Goal: Communication & Community: Answer question/provide support

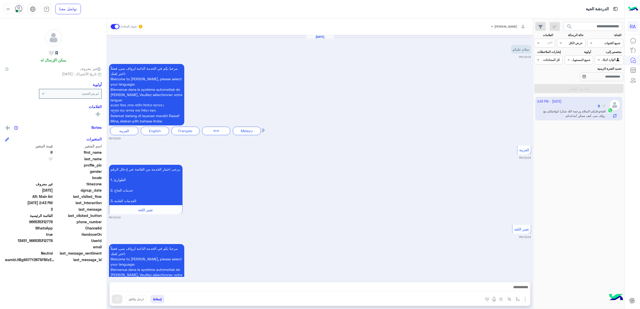
scroll to position [745, 0]
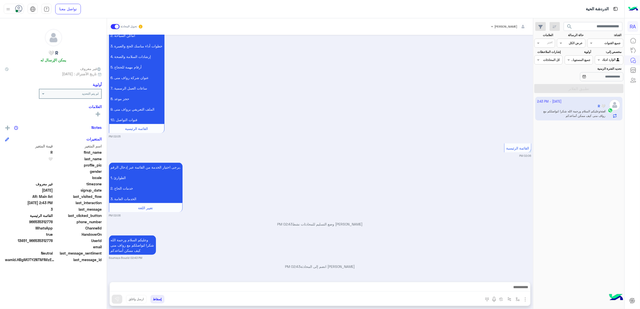
click at [115, 27] on span at bounding box center [115, 26] width 9 height 5
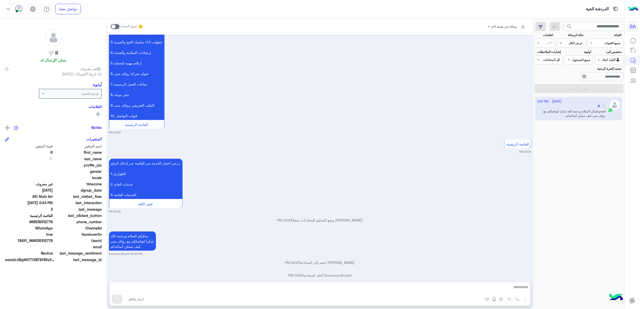
scroll to position [758, 0]
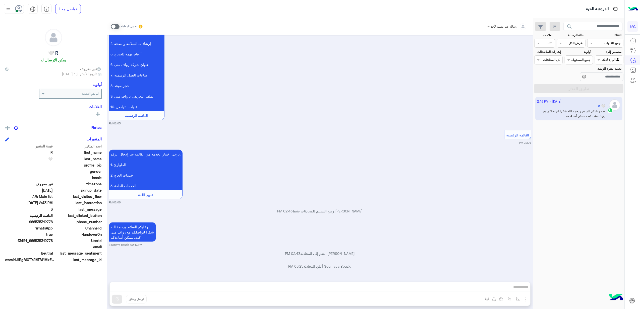
click at [618, 59] on input "text" at bounding box center [615, 59] width 12 height 5
click at [612, 79] on b "غير معينة" at bounding box center [609, 79] width 14 height 4
click at [609, 80] on input "تحديد الفترة الزمنية" at bounding box center [601, 76] width 43 height 9
click at [565, 89] on button "تطبيق الفلاتر" at bounding box center [578, 88] width 89 height 9
click at [601, 76] on div at bounding box center [580, 156] width 88 height 309
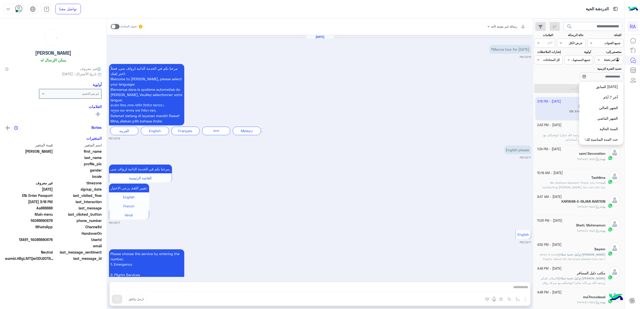
scroll to position [394, 0]
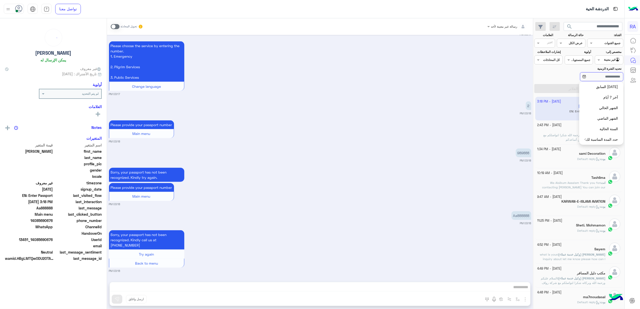
click at [609, 77] on input "تحديد الفترة الزمنية" at bounding box center [601, 76] width 43 height 9
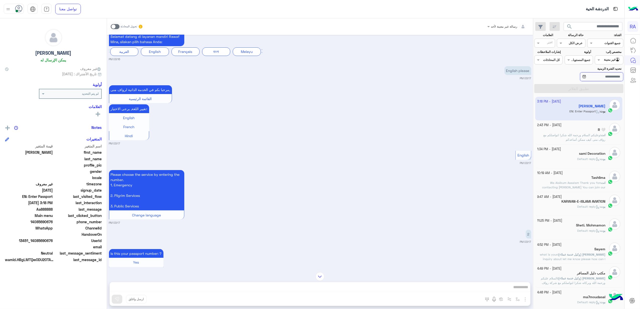
scroll to position [167, 0]
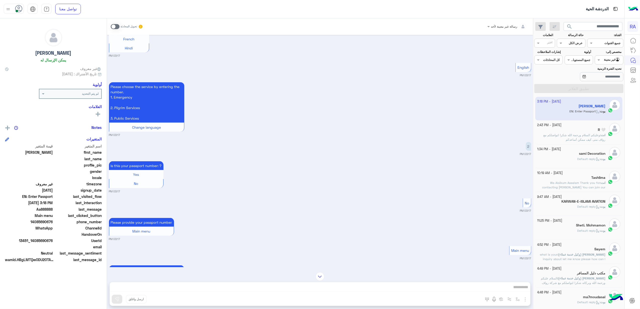
click at [380, 146] on div "2 03:17 PM" at bounding box center [320, 148] width 422 height 15
click at [112, 27] on span at bounding box center [115, 26] width 9 height 5
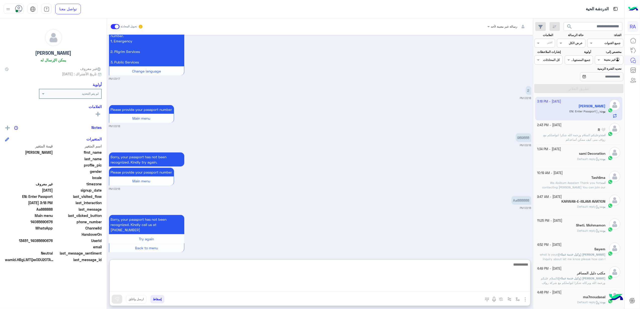
click at [230, 288] on textarea at bounding box center [320, 277] width 420 height 30
paste textarea "**********"
type textarea "**********"
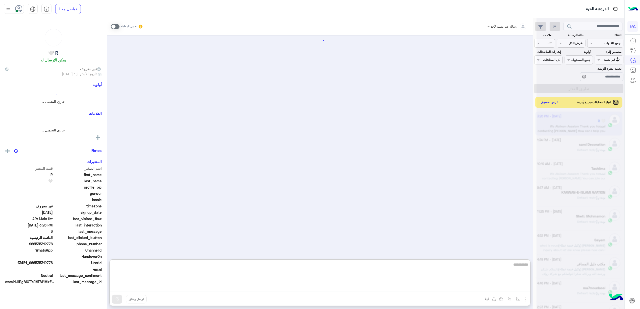
scroll to position [781, 0]
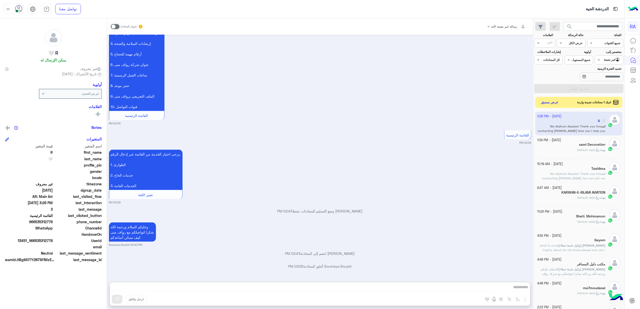
click at [551, 96] on div "search القناة: القناه جميع القنوات حالة الرسالة القناه عرض الكل العلامات اختر م…" at bounding box center [578, 164] width 91 height 293
click at [549, 103] on button "عرض مسبق" at bounding box center [549, 102] width 21 height 7
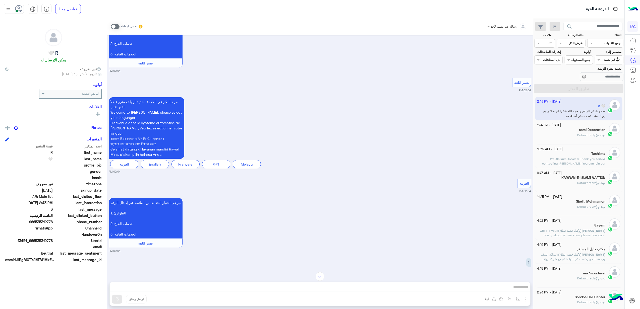
scroll to position [122, 0]
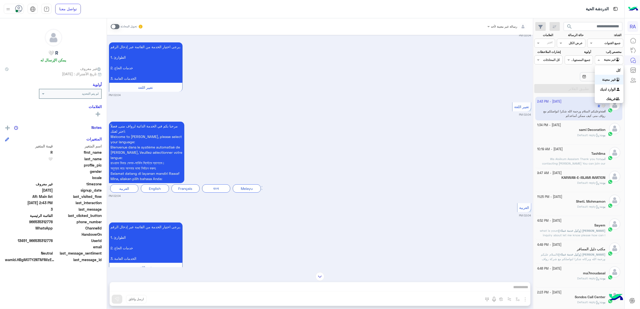
click at [616, 55] on div "Agent Filter غير معينة" at bounding box center [609, 59] width 28 height 9
click at [609, 88] on b "الوارد لديك" at bounding box center [608, 89] width 16 height 4
click at [600, 74] on input "تحديد الفترة الزمنية" at bounding box center [601, 76] width 43 height 9
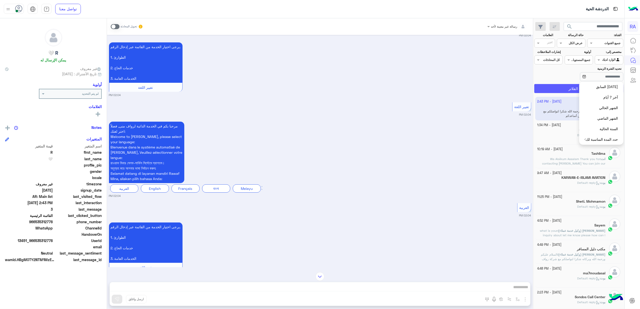
click at [553, 88] on button "تطبيق الفلاتر" at bounding box center [578, 88] width 89 height 9
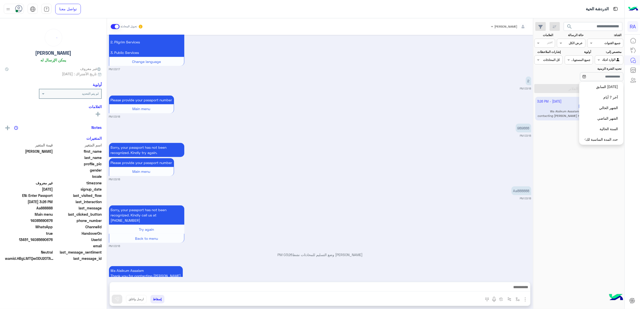
scroll to position [449, 0]
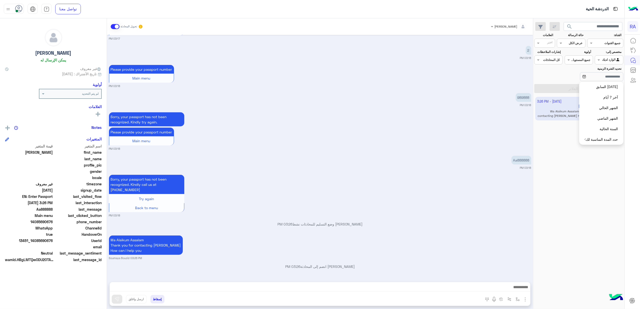
click at [430, 151] on div "[DATE] Mecca tour for [DATE]? 03:16 PM مرحبا بكم في الخدمة الذاتية لرواف منى, ف…" at bounding box center [320, 156] width 426 height 242
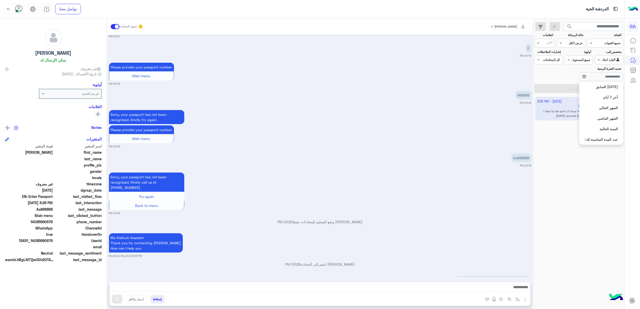
scroll to position [473, 0]
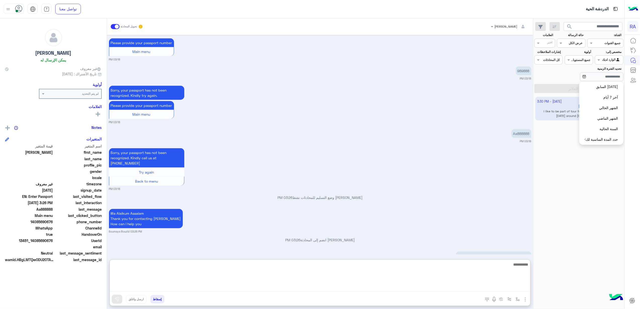
click at [479, 287] on textarea at bounding box center [320, 277] width 420 height 30
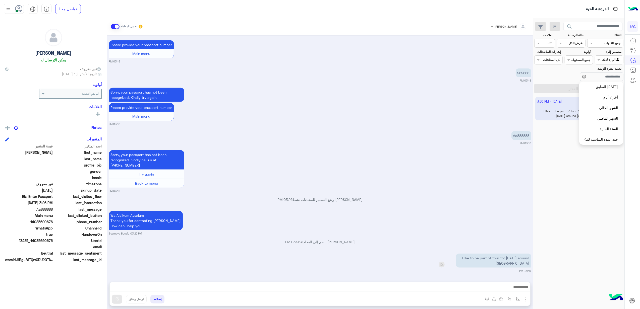
click at [498, 254] on p "I like to be part of tour for [DATE] around [GEOGRAPHIC_DATA]" at bounding box center [493, 261] width 75 height 14
click at [498, 236] on div "[DATE] Mecca tour for [DATE]? 03:16 PM مرحبا بكم في الخدمة الذاتية لرواف منى, ف…" at bounding box center [320, 156] width 426 height 242
drag, startPoint x: 498, startPoint y: 236, endPoint x: 510, endPoint y: 264, distance: 30.4
click at [510, 264] on p "I like to be part of tour for [DATE] around [GEOGRAPHIC_DATA]" at bounding box center [493, 261] width 75 height 14
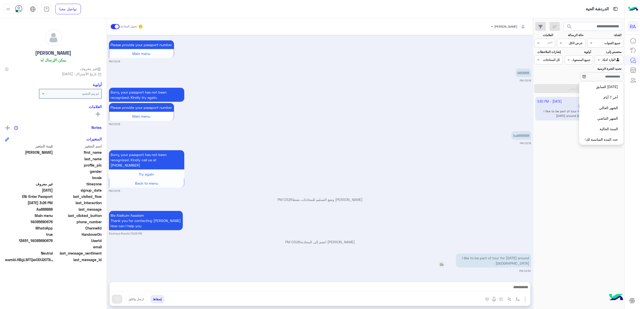
click at [516, 258] on p "I like to be part of tour for [DATE] around [GEOGRAPHIC_DATA]" at bounding box center [493, 261] width 75 height 14
copy app-msgs-text
click at [475, 224] on div "Wa Alaikum Assalam Thank you for contacting [PERSON_NAME] How can I help you [P…" at bounding box center [320, 223] width 422 height 26
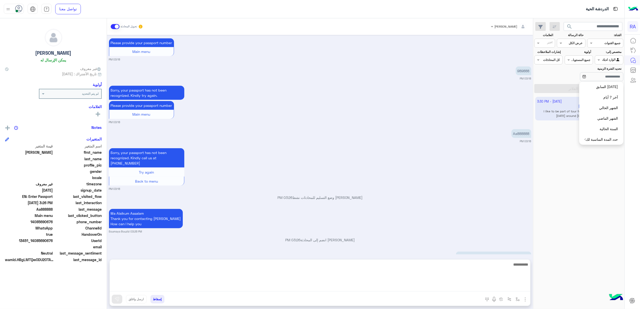
click at [362, 287] on textarea at bounding box center [320, 277] width 420 height 30
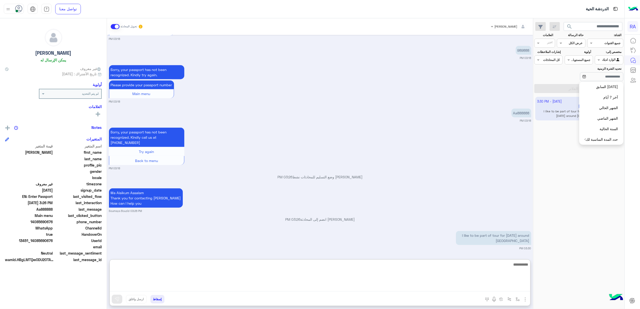
scroll to position [496, 0]
paste textarea "**********"
type textarea "**********"
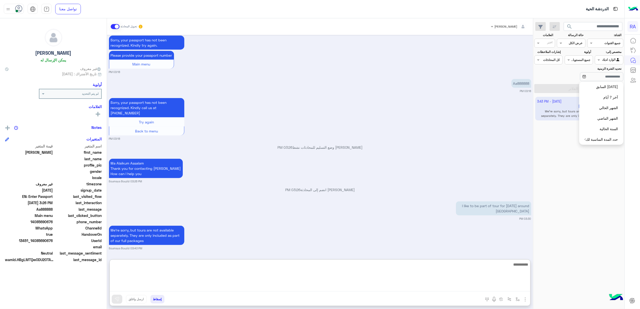
scroll to position [526, 0]
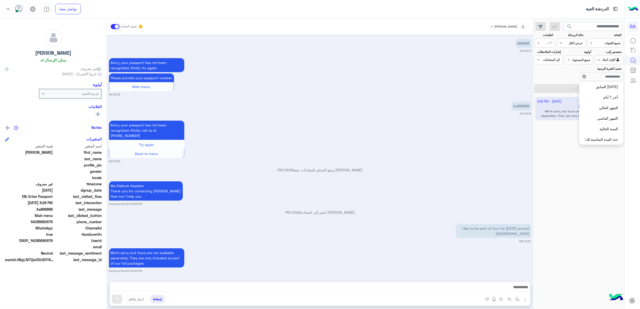
click at [117, 28] on span at bounding box center [115, 26] width 9 height 5
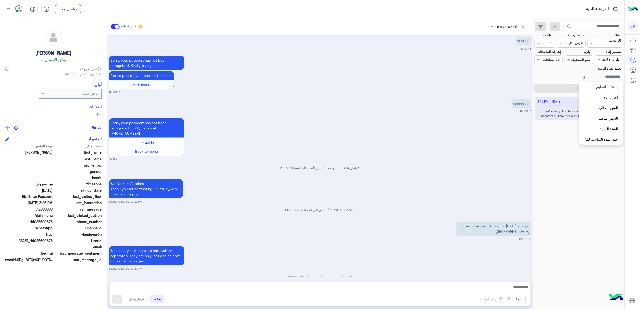
scroll to position [516, 0]
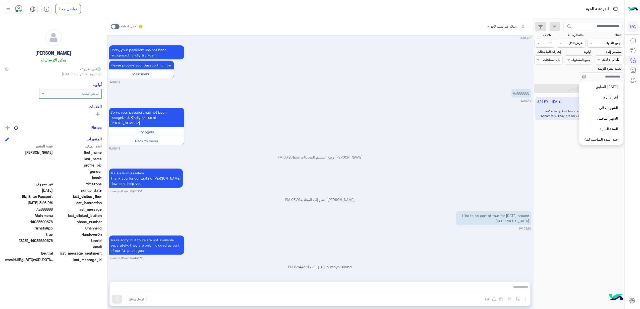
click at [606, 58] on div at bounding box center [609, 59] width 28 height 5
click at [614, 78] on b "غير معينة" at bounding box center [609, 79] width 14 height 4
click at [547, 86] on button "تطبيق الفلاتر" at bounding box center [578, 88] width 89 height 9
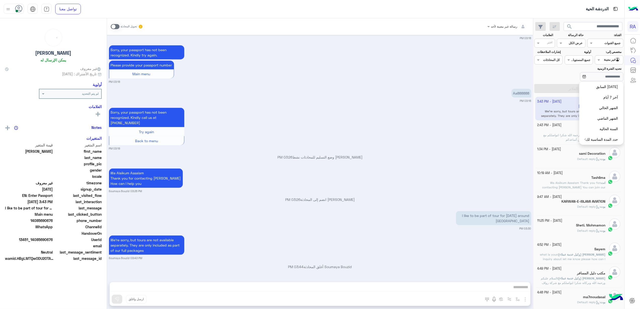
click at [482, 171] on div "Wa Alaikum Assalam Thank you for contacting [PERSON_NAME] How can I help you [P…" at bounding box center [320, 180] width 422 height 26
click at [612, 75] on mat-tooltip-component "مركز خدمة العملاء" at bounding box center [607, 80] width 35 height 15
click at [580, 78] on input "تحديد الفترة الزمنية" at bounding box center [601, 76] width 43 height 9
